Goal: Information Seeking & Learning: Learn about a topic

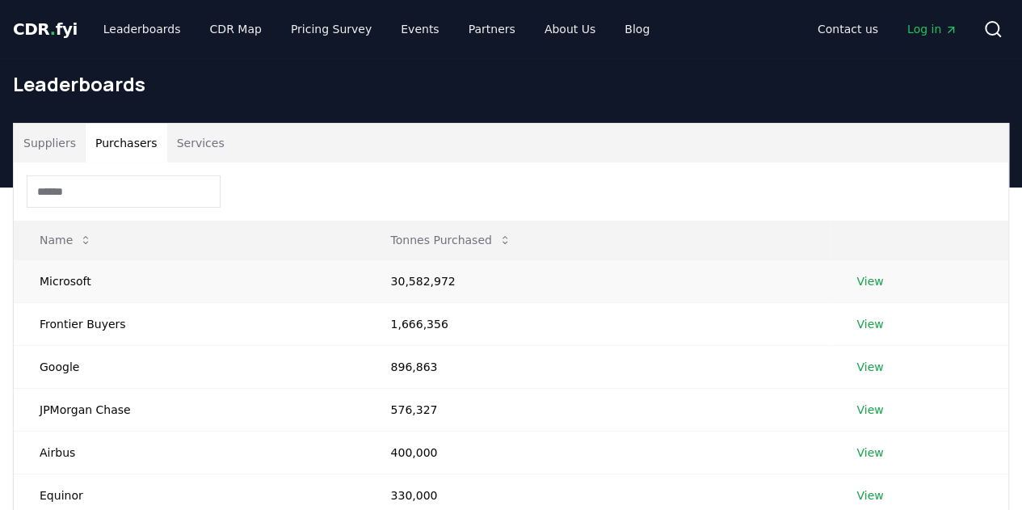
click at [861, 284] on link "View" at bounding box center [869, 281] width 27 height 16
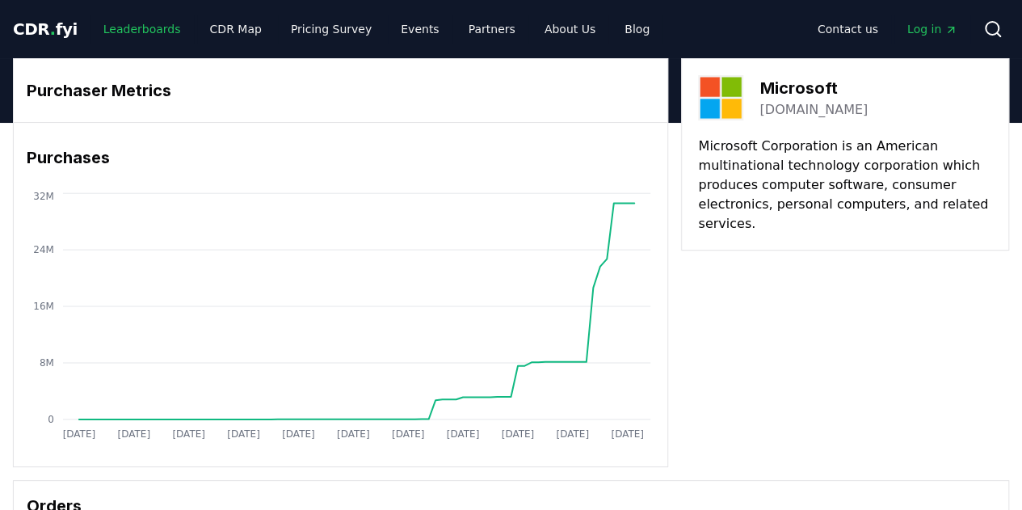
click at [139, 39] on link "Leaderboards" at bounding box center [141, 29] width 103 height 29
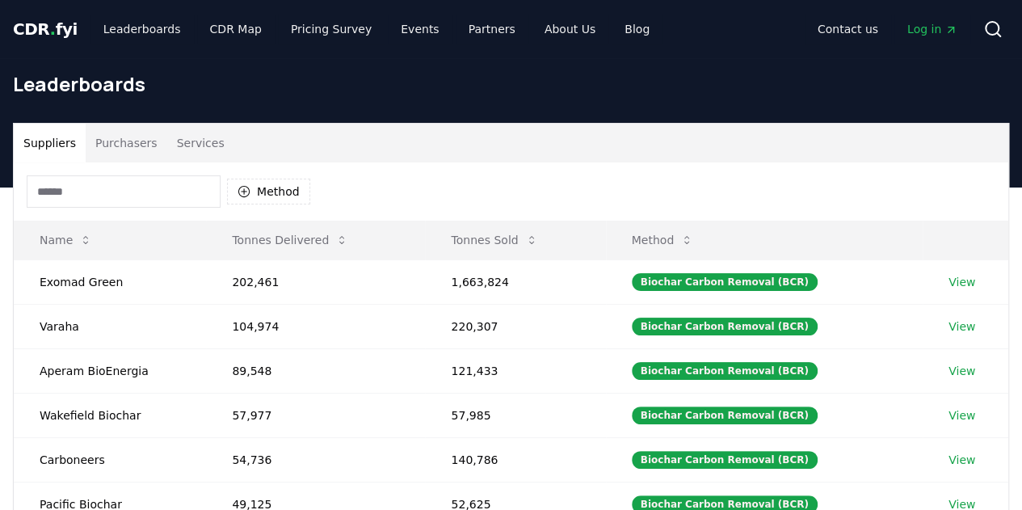
click at [74, 189] on input at bounding box center [124, 191] width 194 height 32
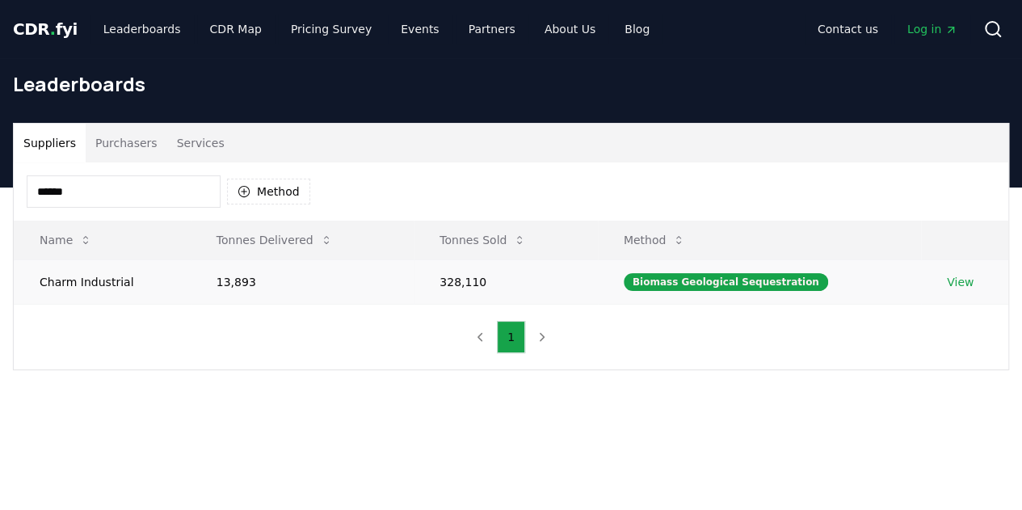
type input "*****"
click at [97, 279] on td "Charm Industrial" at bounding box center [102, 281] width 177 height 44
click at [962, 283] on link "View" at bounding box center [960, 282] width 27 height 16
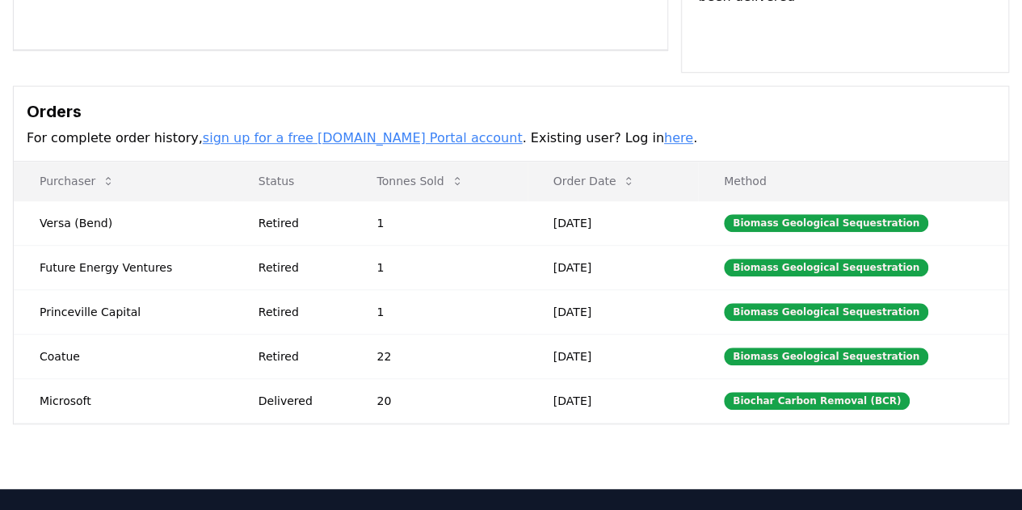
scroll to position [418, 0]
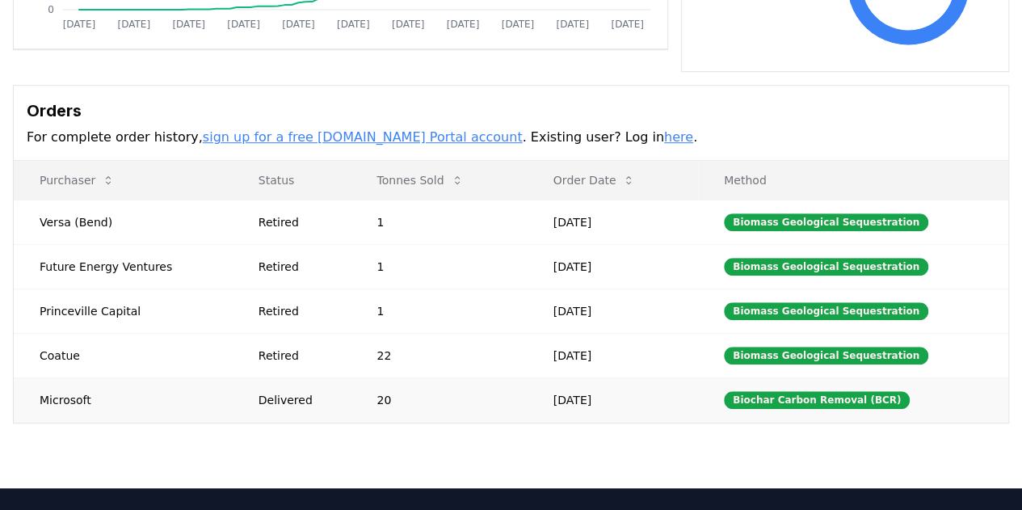
click at [57, 377] on td "Microsoft" at bounding box center [123, 399] width 219 height 44
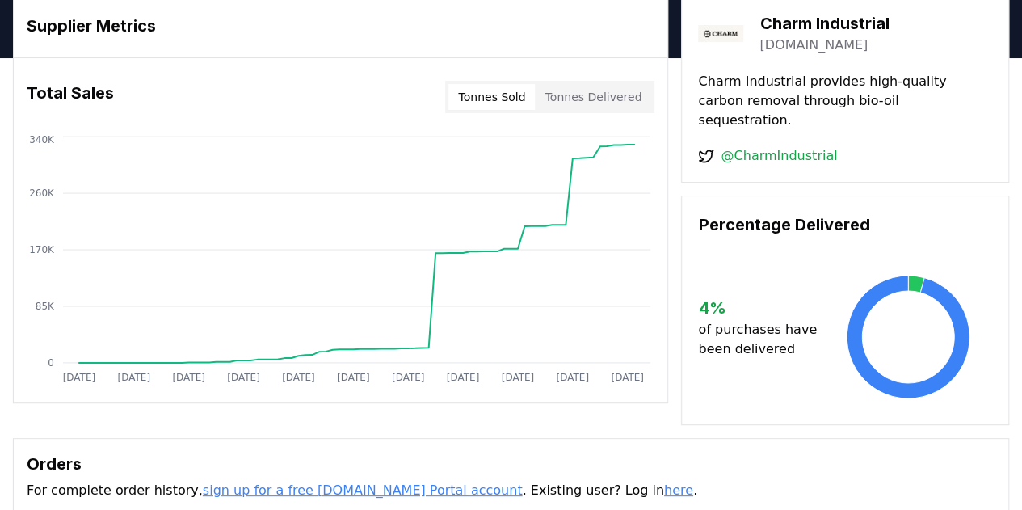
scroll to position [0, 0]
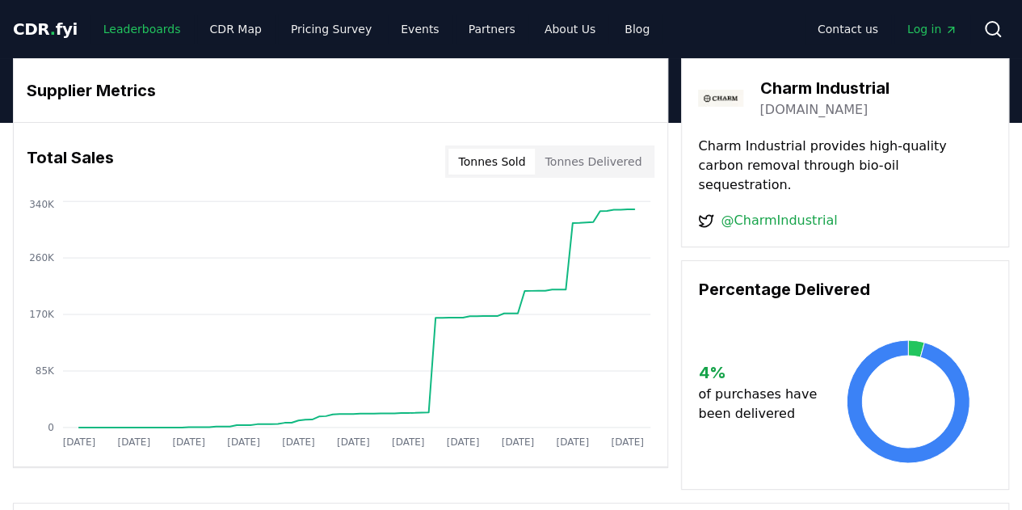
click at [134, 32] on link "Leaderboards" at bounding box center [141, 29] width 103 height 29
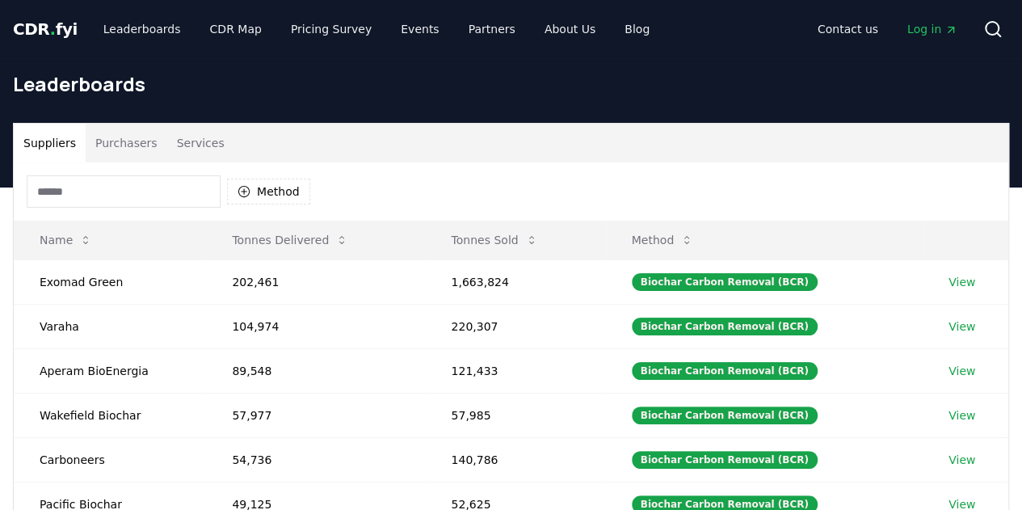
click at [120, 134] on button "Purchasers" at bounding box center [127, 143] width 82 height 39
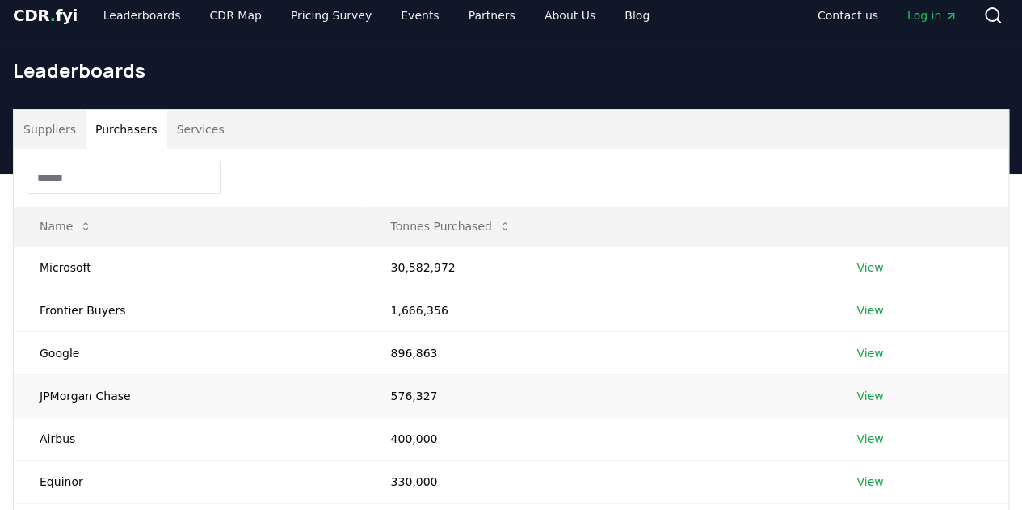
scroll to position [13, 0]
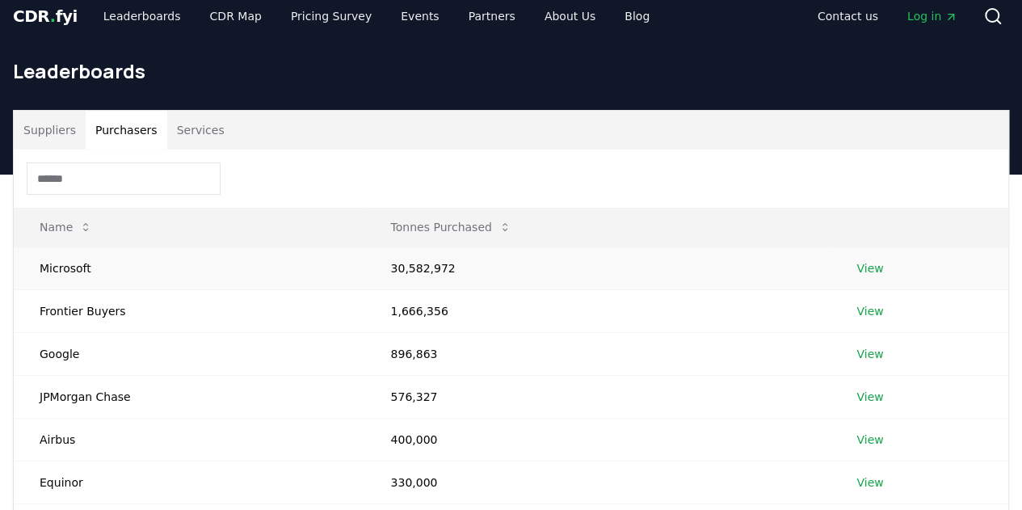
click at [871, 264] on link "View" at bounding box center [869, 268] width 27 height 16
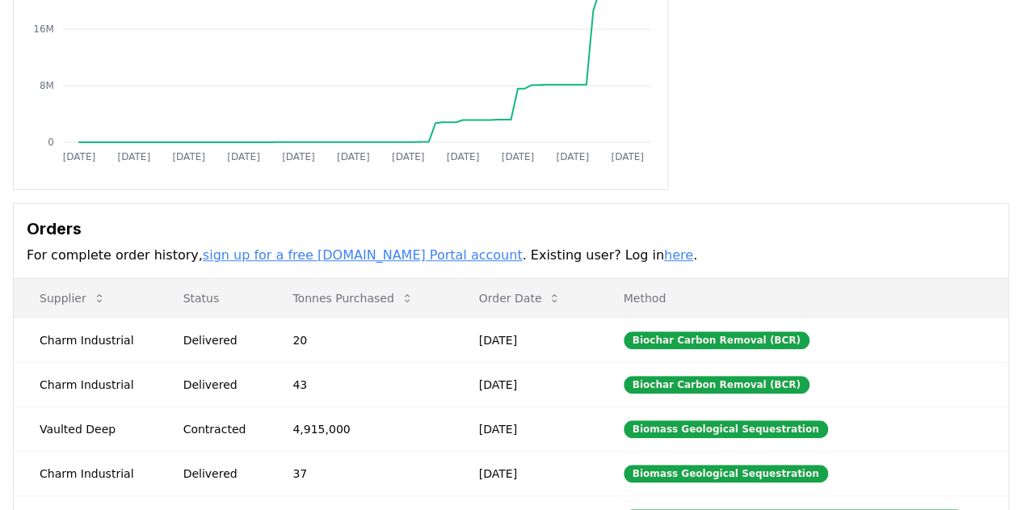
scroll to position [274, 0]
